Goal: Information Seeking & Learning: Learn about a topic

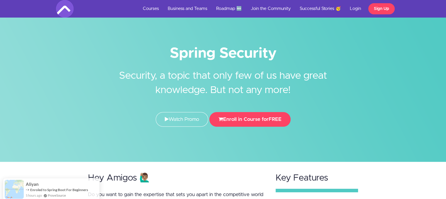
drag, startPoint x: 174, startPoint y: 59, endPoint x: 309, endPoint y: 93, distance: 139.0
click at [309, 93] on div "Spring Security Security, a topic that only few of us have great knowledge. But…" at bounding box center [223, 88] width 343 height 89
click at [319, 103] on div "Spring Security Security, a topic that only few of us have great knowledge. But…" at bounding box center [223, 88] width 343 height 89
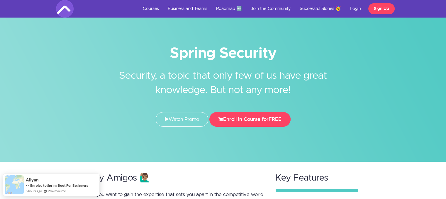
drag, startPoint x: 142, startPoint y: 75, endPoint x: 278, endPoint y: 85, distance: 136.7
click at [278, 85] on h2 "Security, a topic that only few of us have great knowledge. But not any more!" at bounding box center [223, 79] width 220 height 38
click at [304, 88] on h2 "Security, a topic that only few of us have great knowledge. But not any more!" at bounding box center [223, 79] width 220 height 38
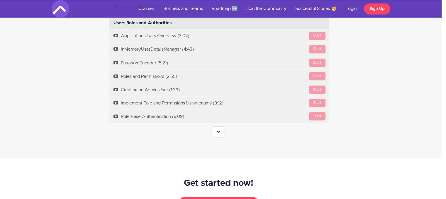
scroll to position [1064, 4]
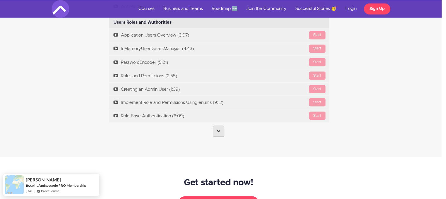
click at [217, 134] on link at bounding box center [218, 131] width 11 height 11
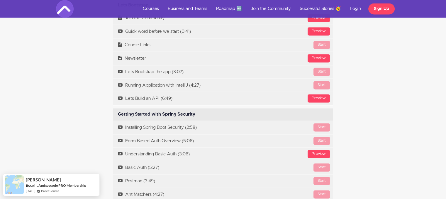
scroll to position [875, 0]
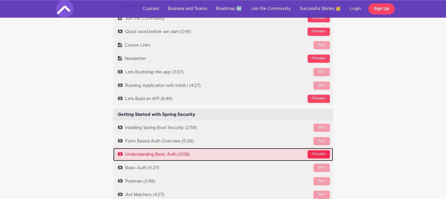
click at [317, 153] on div "Preview" at bounding box center [318, 154] width 22 height 8
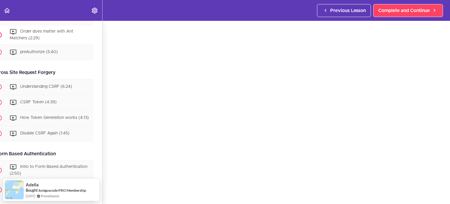
scroll to position [506, 9]
